Goal: Information Seeking & Learning: Understand process/instructions

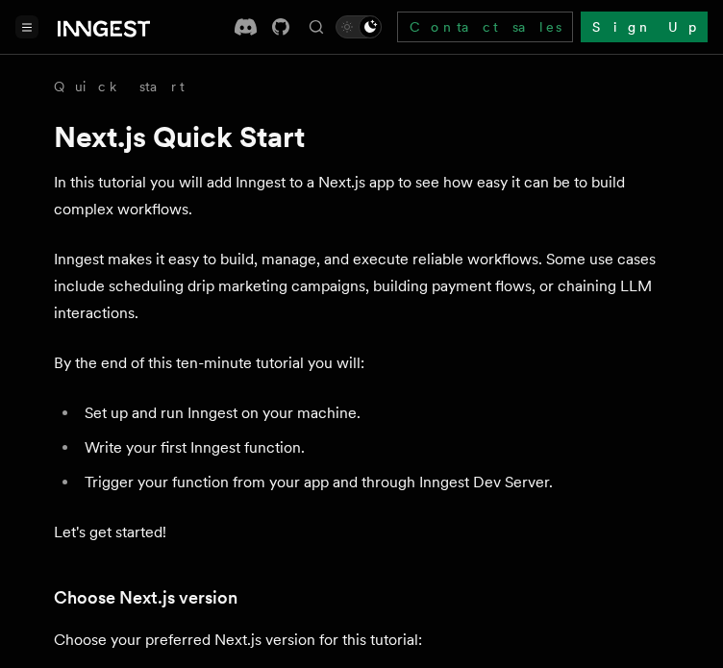
click at [29, 24] on icon "Toggle navigation" at bounding box center [27, 27] width 10 height 9
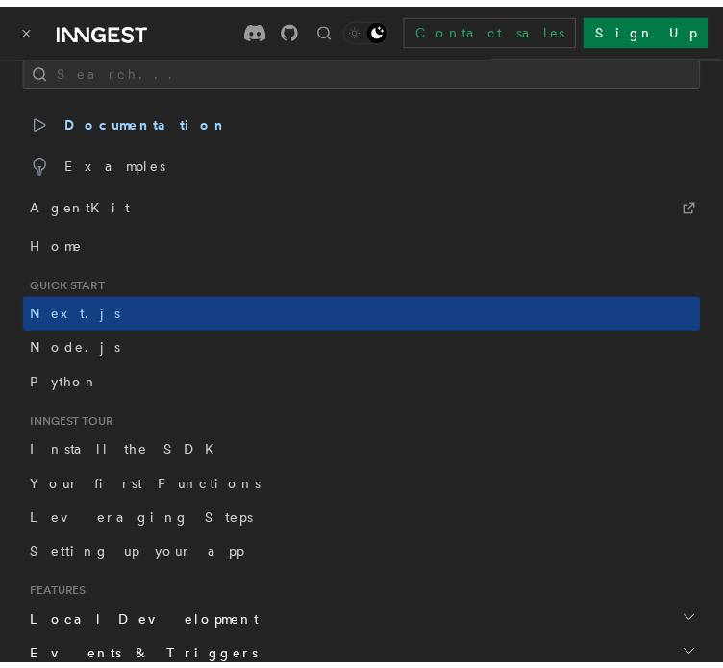
scroll to position [11, 0]
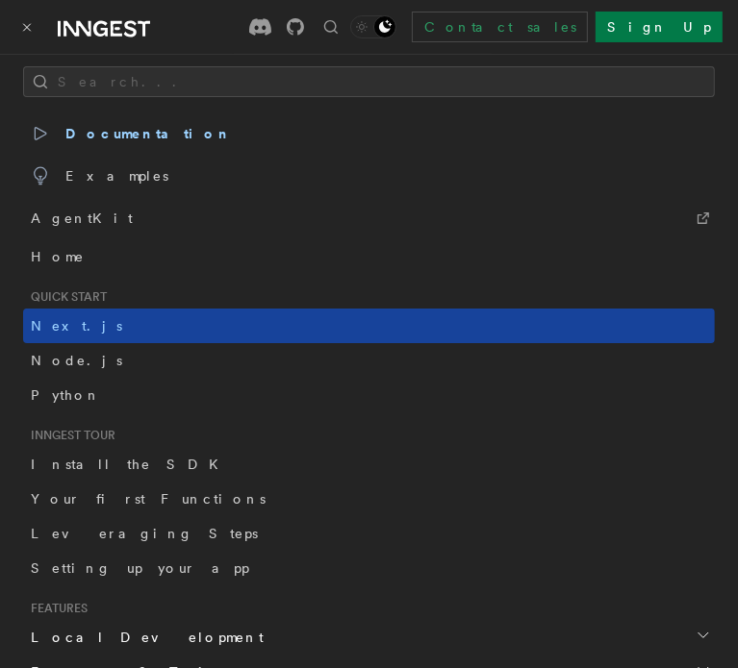
click at [108, 320] on link "Next.js" at bounding box center [368, 326] width 691 height 35
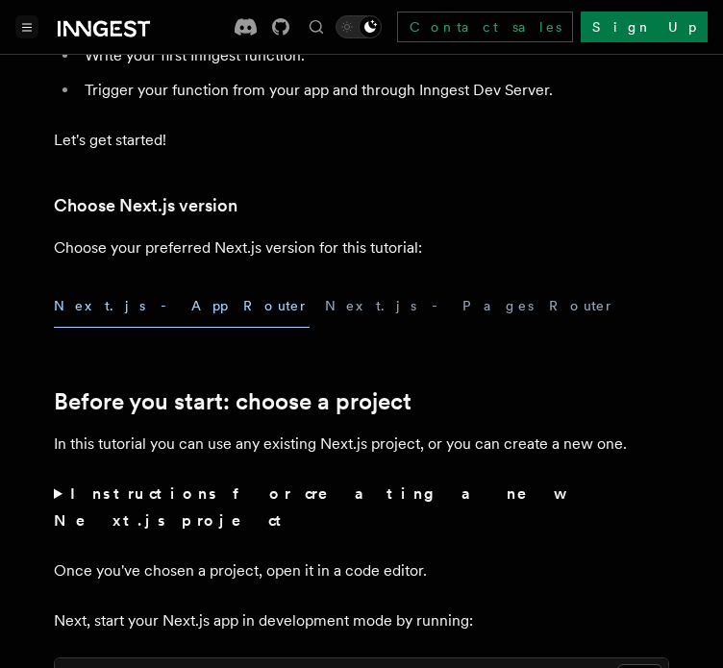
scroll to position [392, 0]
click at [138, 303] on button "Next.js - App Router" at bounding box center [182, 306] width 256 height 43
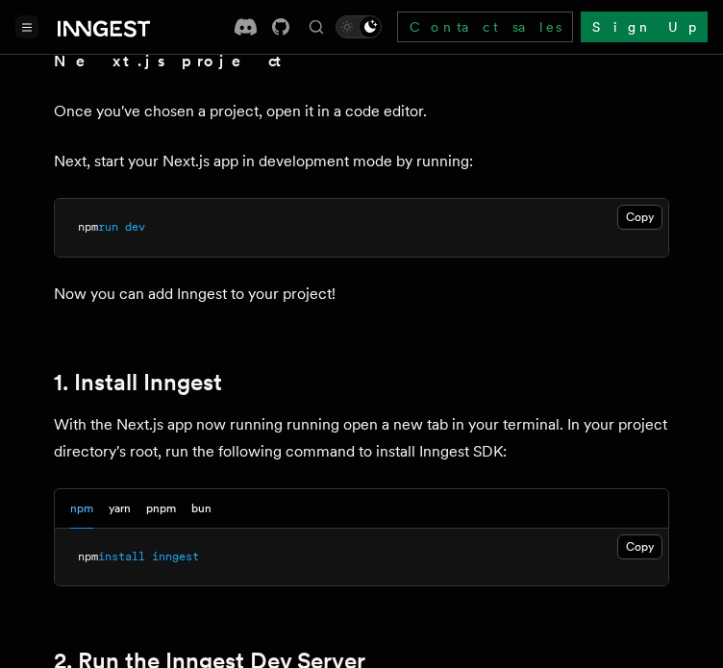
scroll to position [854, 0]
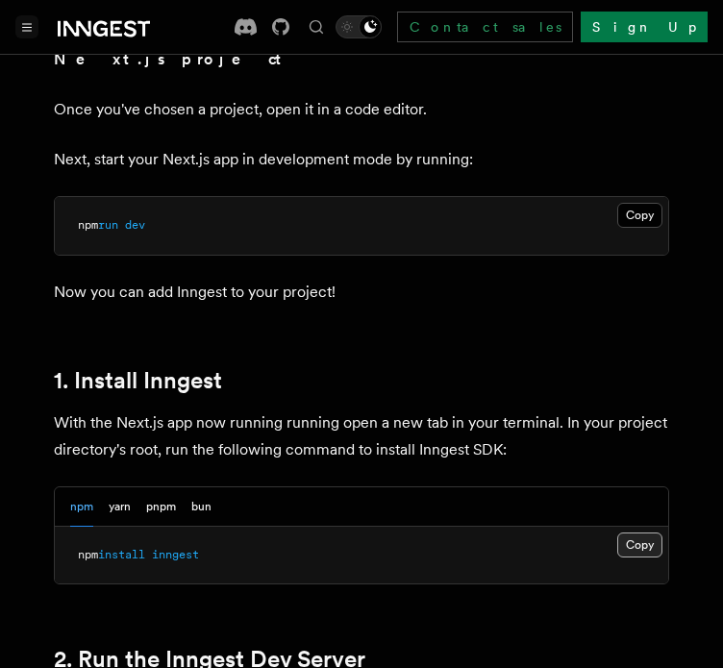
click at [650, 533] on button "Copy Copied" at bounding box center [639, 545] width 45 height 25
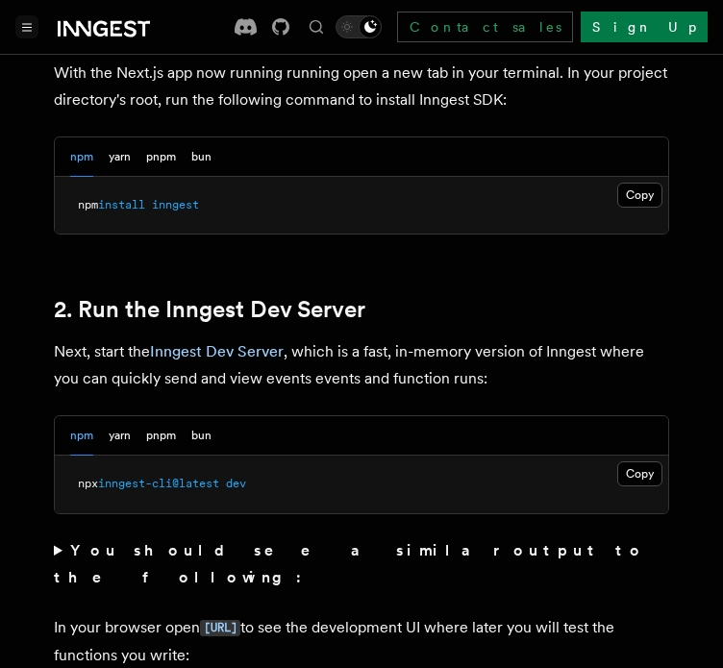
scroll to position [1208, 0]
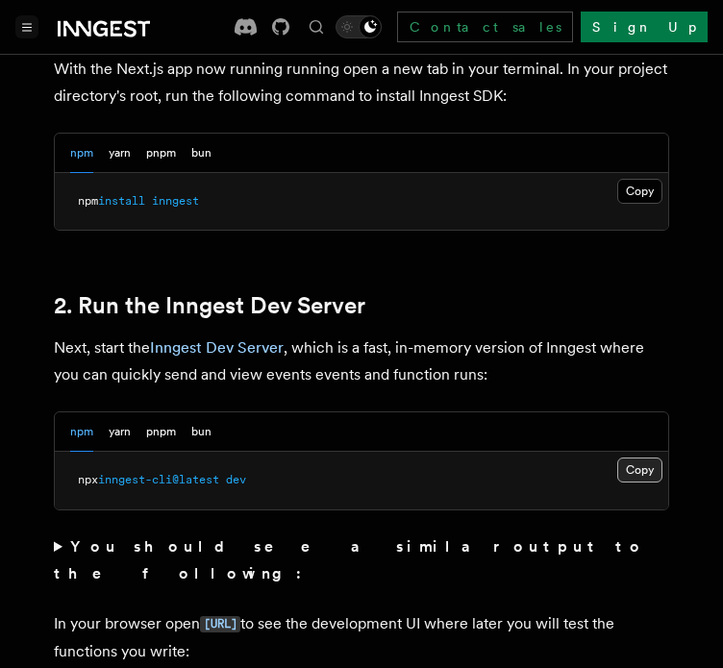
click at [635, 458] on button "Copy Copied" at bounding box center [639, 470] width 45 height 25
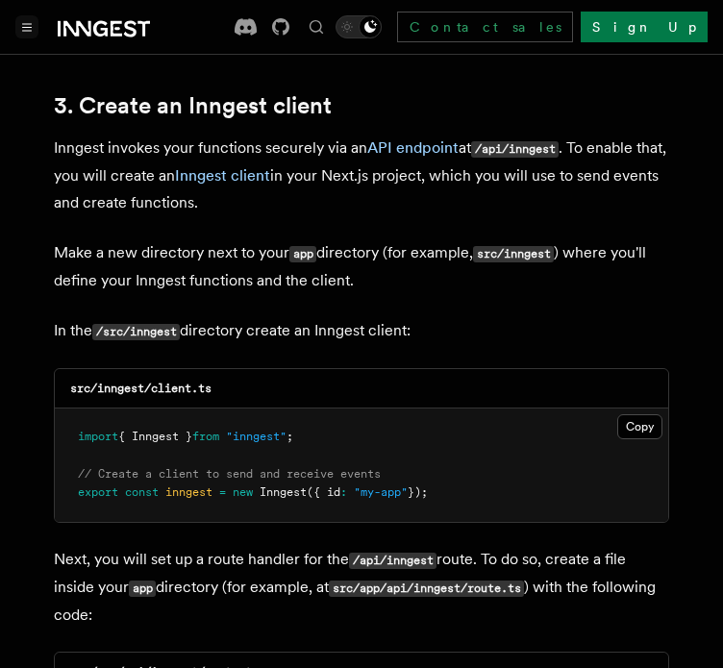
scroll to position [2266, 0]
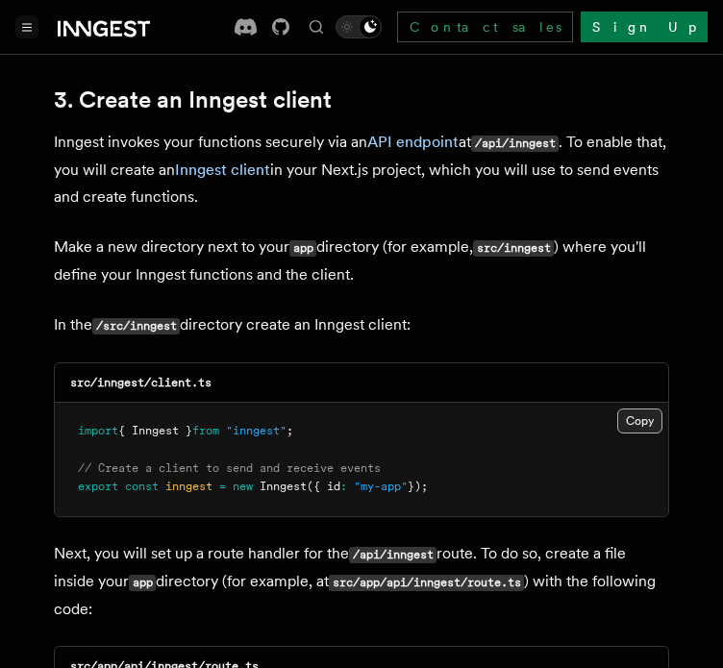
click at [644, 409] on button "Copy Copied" at bounding box center [639, 421] width 45 height 25
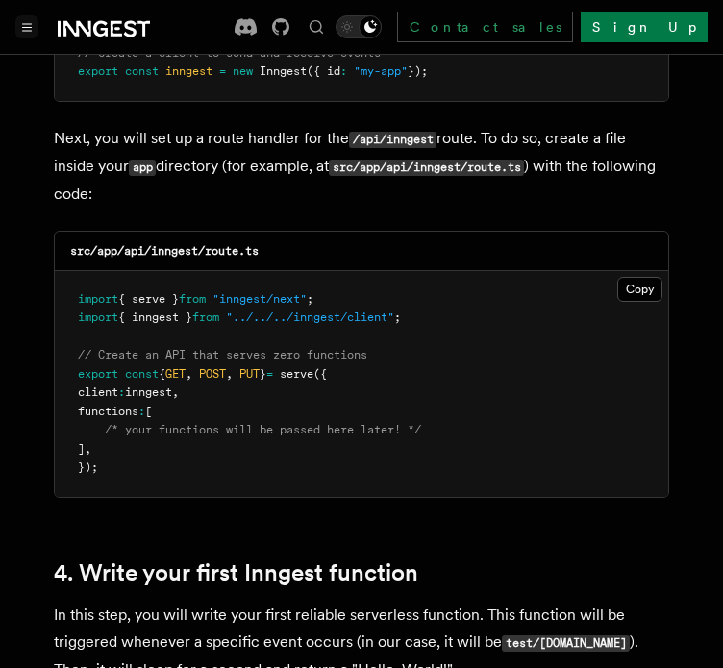
scroll to position [2684, 0]
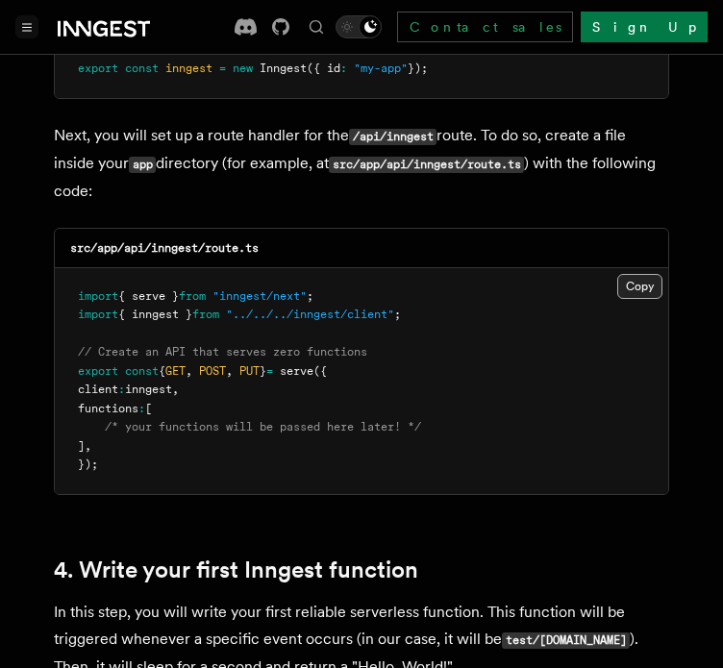
click at [641, 274] on button "Copy Copied" at bounding box center [639, 286] width 45 height 25
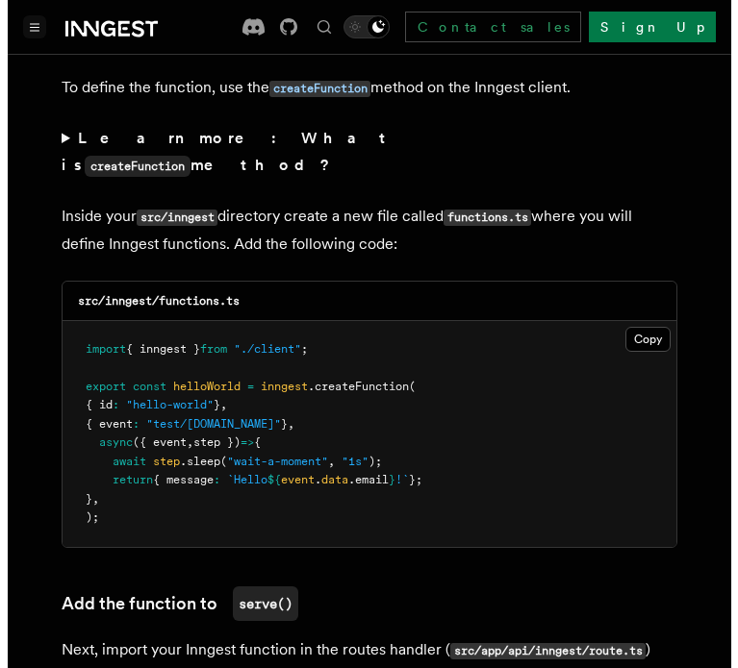
scroll to position [3372, 0]
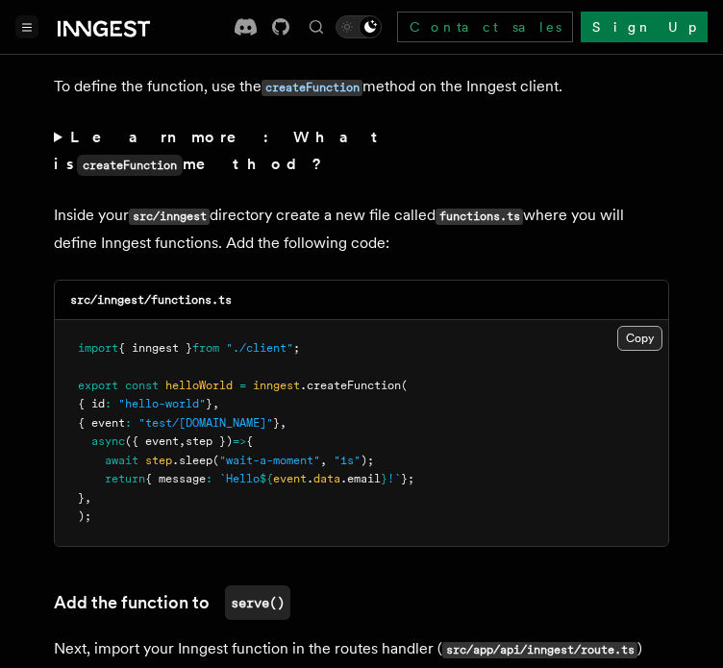
click at [635, 326] on button "Copy Copied" at bounding box center [639, 338] width 45 height 25
click at [30, 30] on icon "Toggle navigation" at bounding box center [27, 27] width 9 height 7
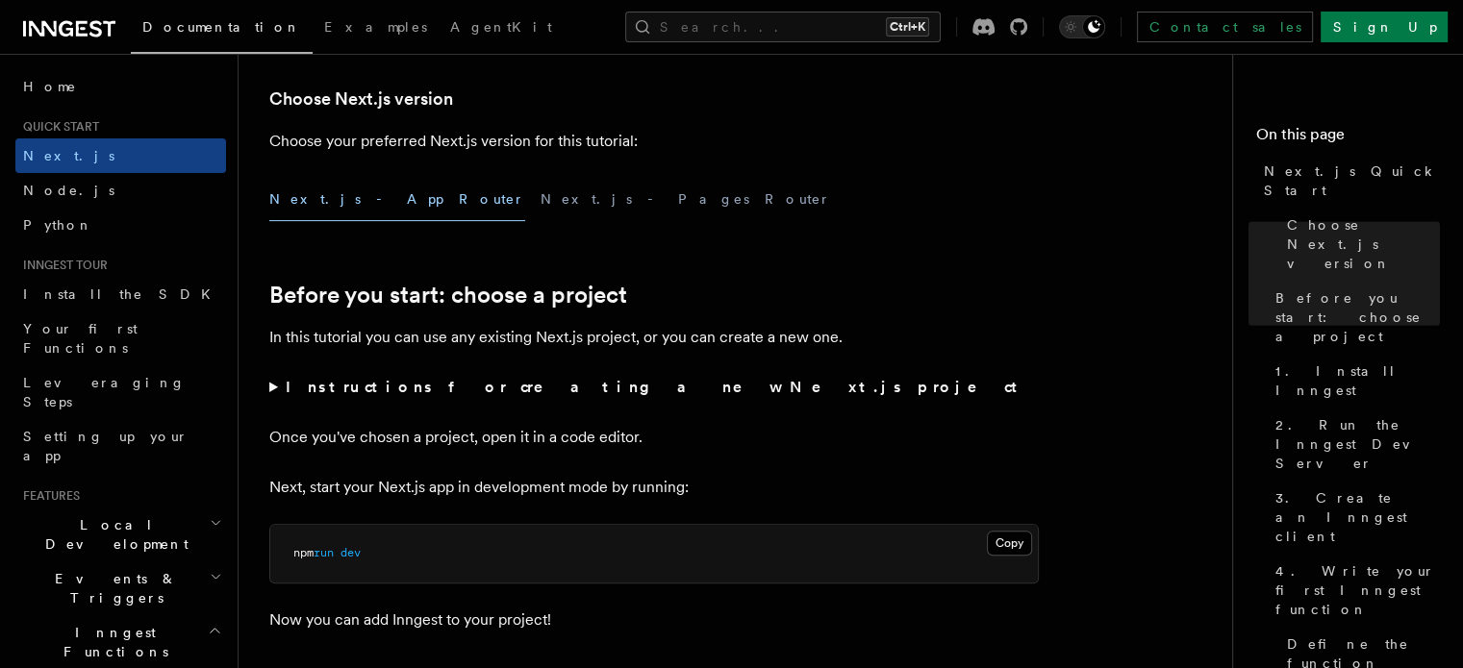
scroll to position [0, 0]
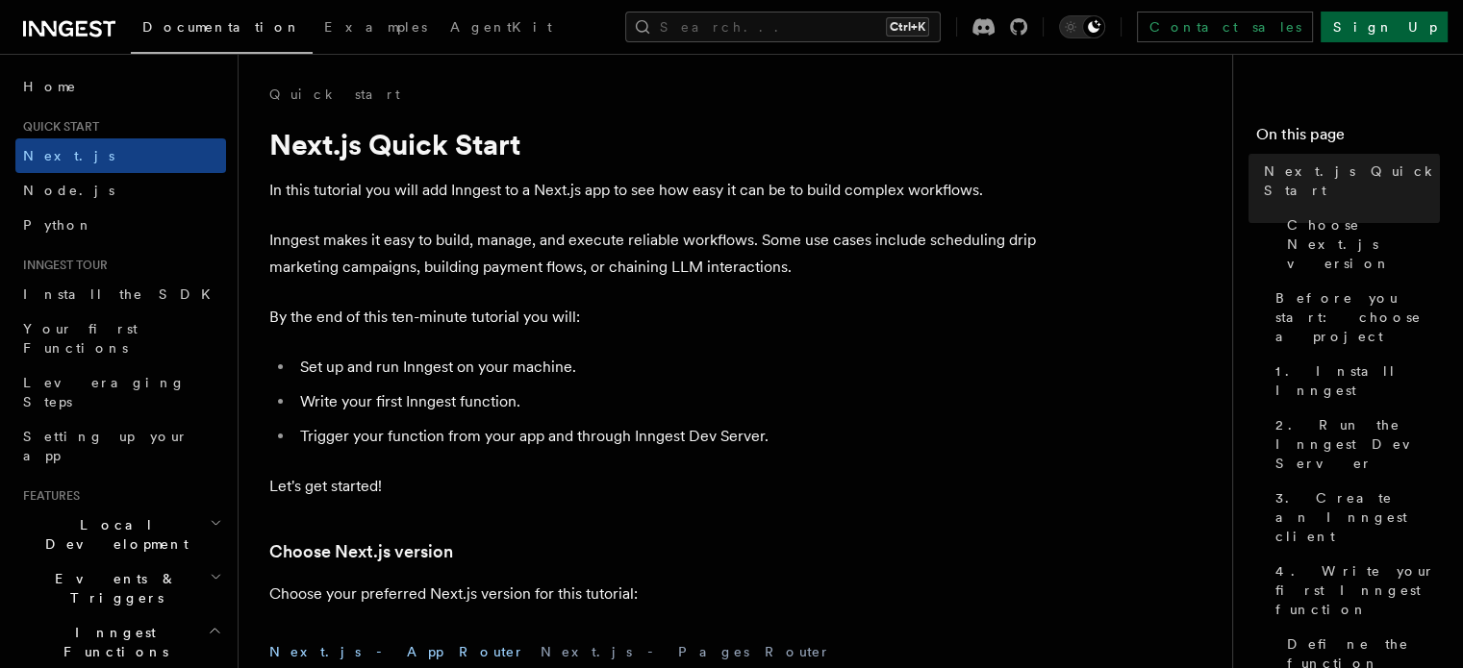
click at [722, 18] on link "Sign Up" at bounding box center [1383, 27] width 127 height 31
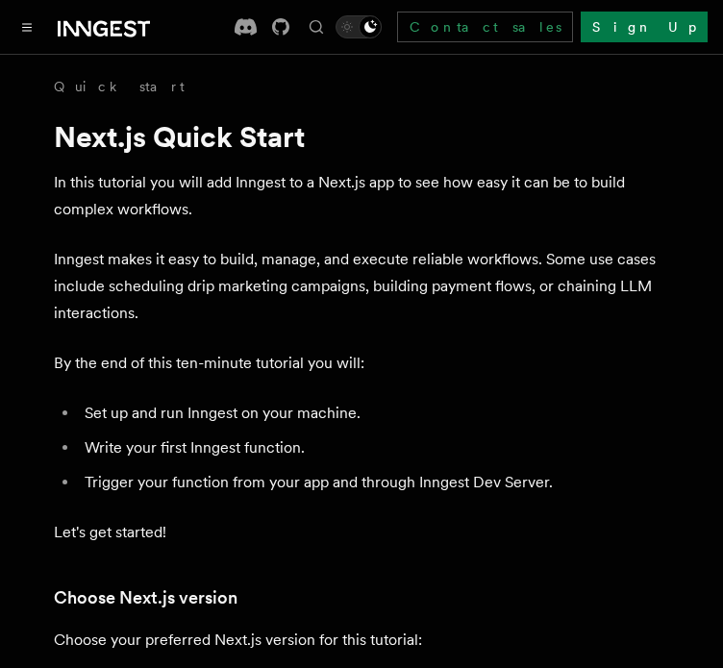
click at [101, 38] on icon at bounding box center [104, 28] width 92 height 23
